Goal: Transaction & Acquisition: Purchase product/service

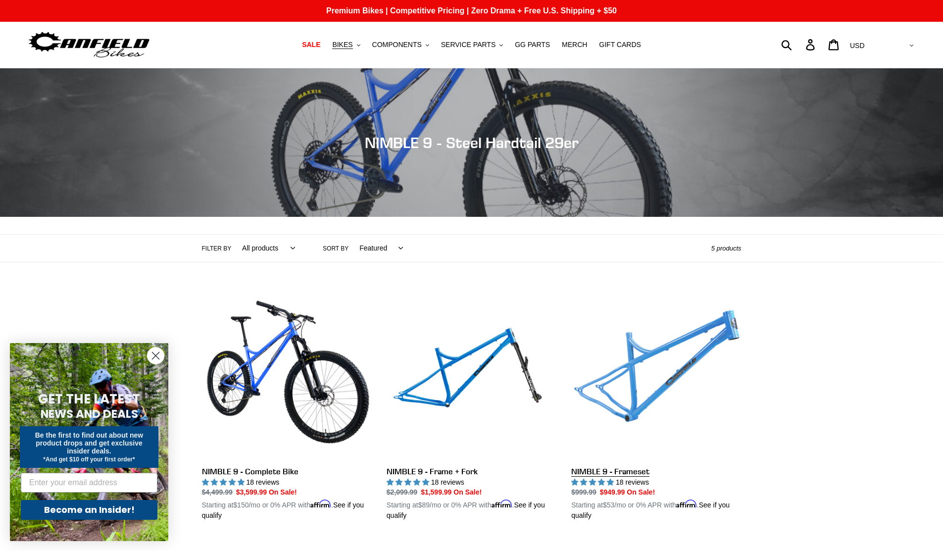
click at [647, 377] on link "NIMBLE 9 - Frameset" at bounding box center [656, 405] width 170 height 232
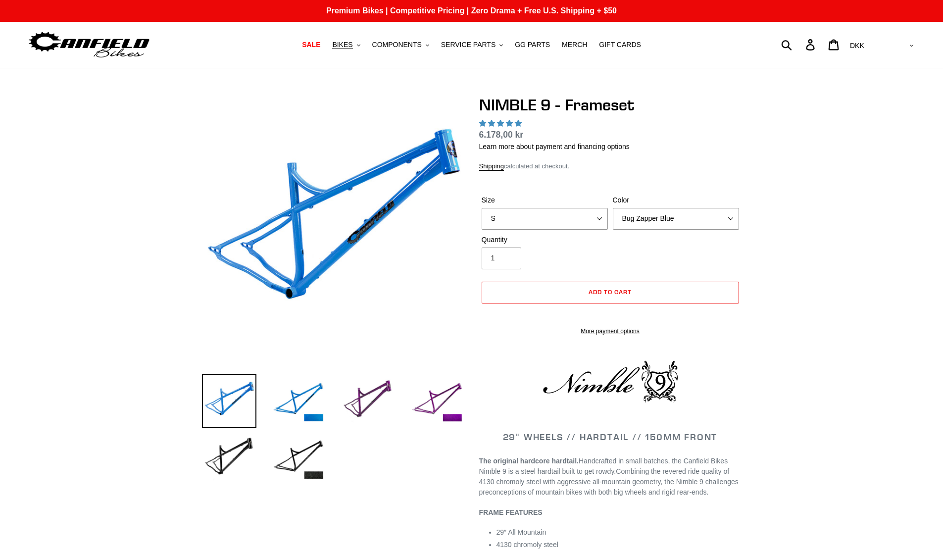
select select "highest-rating"
click at [592, 220] on select "S M L XL" at bounding box center [544, 219] width 126 height 22
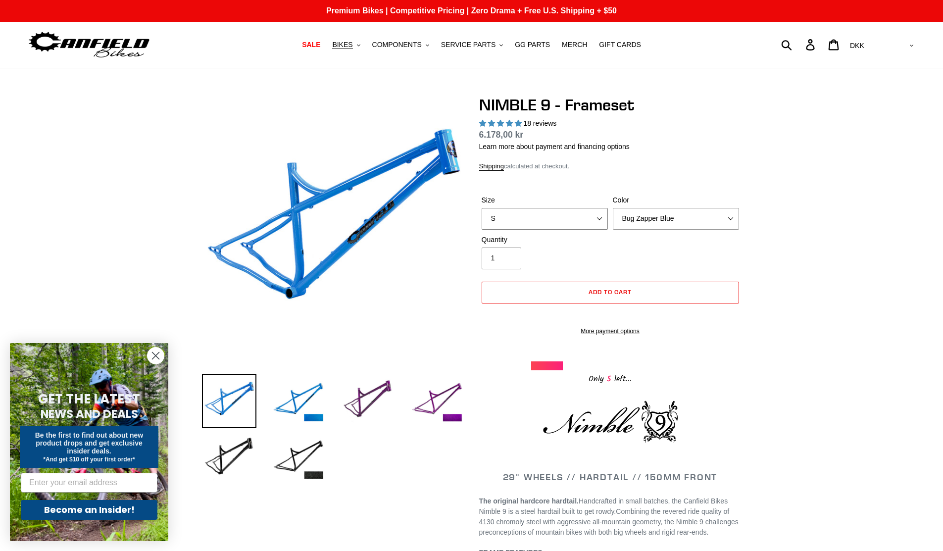
select select "XL"
click at [481, 208] on select "S M L XL" at bounding box center [544, 219] width 126 height 22
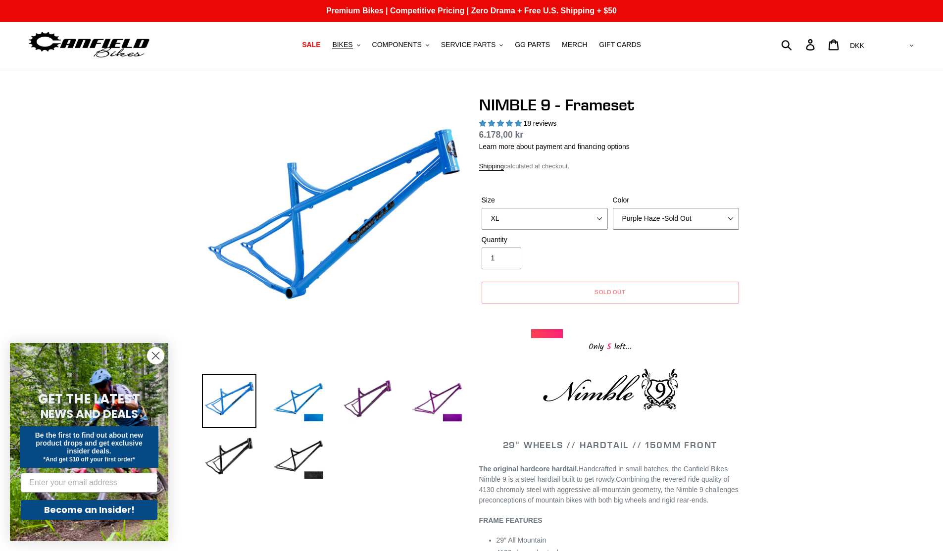
click at [613, 208] on select "Bug Zapper Blue Purple Haze -Sold Out Galaxy Black" at bounding box center [676, 219] width 126 height 22
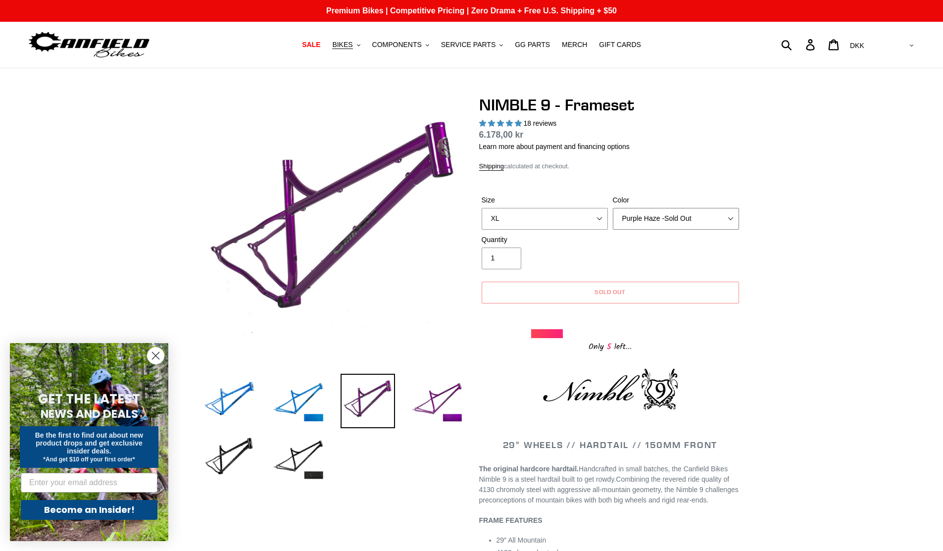
select select "Galaxy Black"
click at [613, 208] on select "Bug Zapper Blue Purple Haze -Sold Out Galaxy Black" at bounding box center [676, 219] width 126 height 22
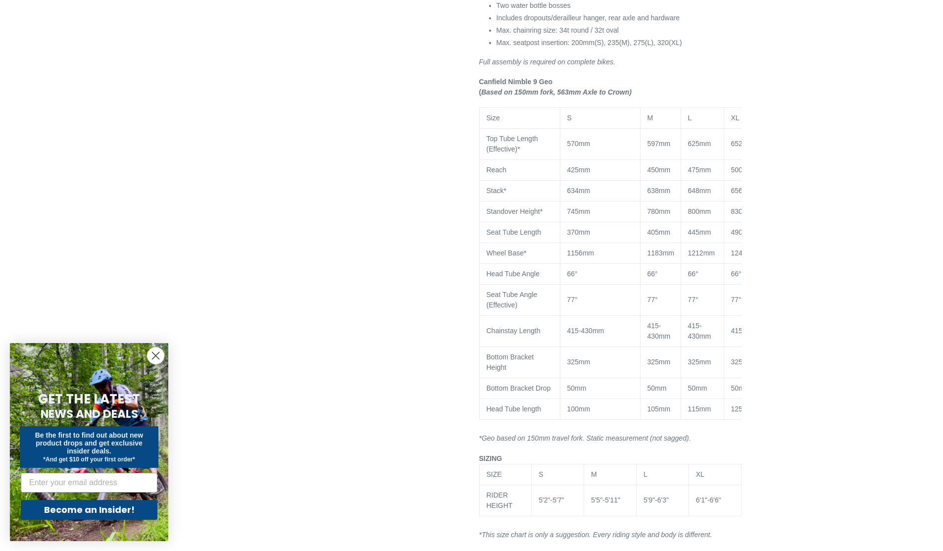
scroll to position [831, 0]
